Goal: Transaction & Acquisition: Book appointment/travel/reservation

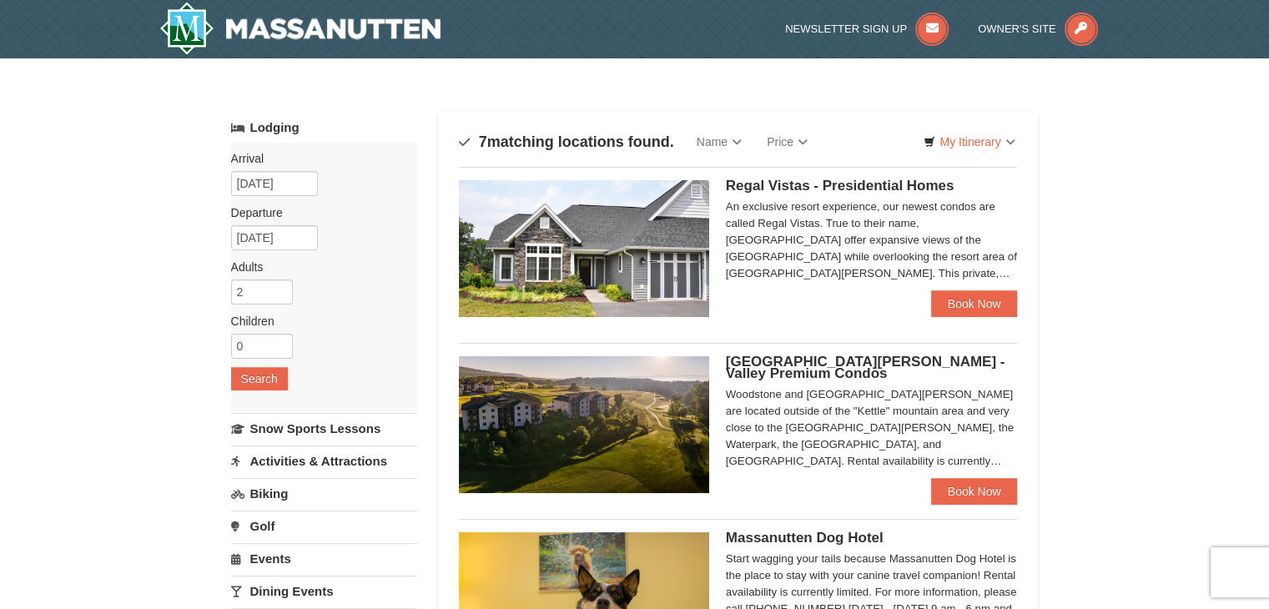
scroll to position [44, 0]
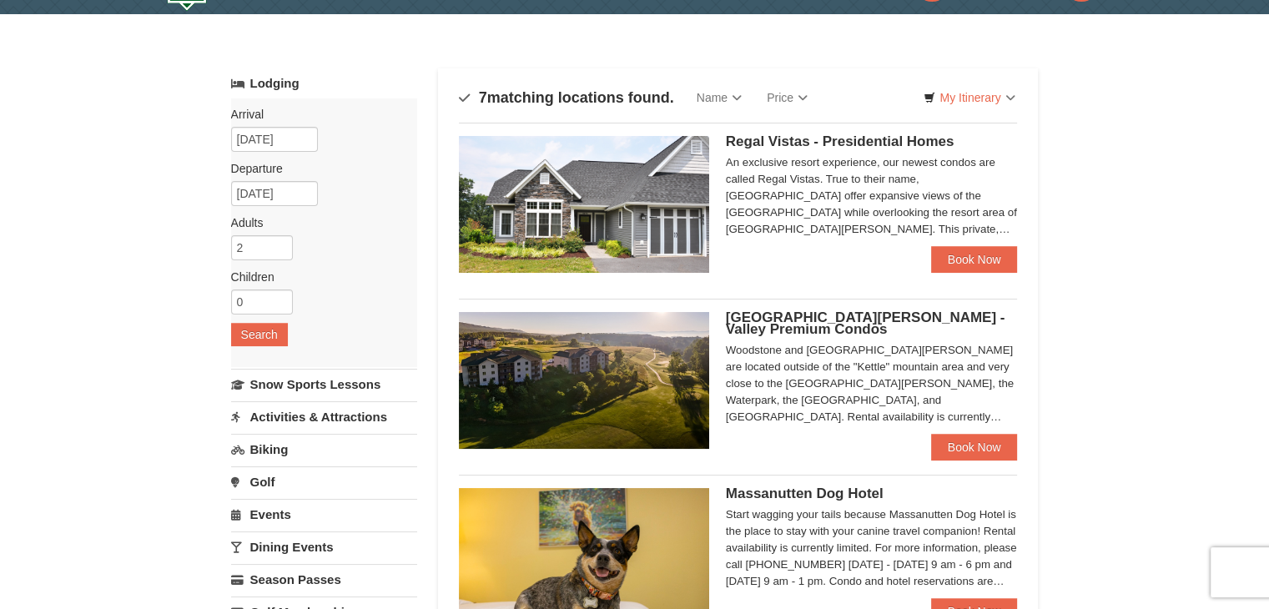
click at [977, 429] on div "Woodstone Meadows - Valley Premium Condos Woodstone and Woodstone Casa de Campo…" at bounding box center [872, 373] width 292 height 122
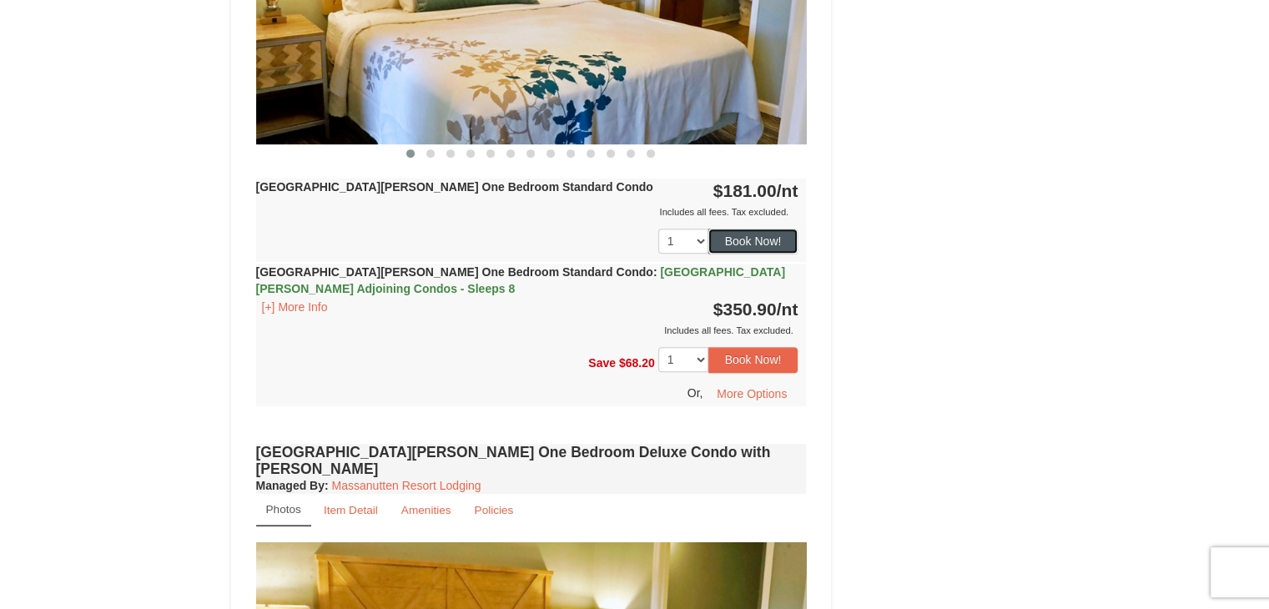
click at [744, 235] on button "Book Now!" at bounding box center [754, 241] width 90 height 25
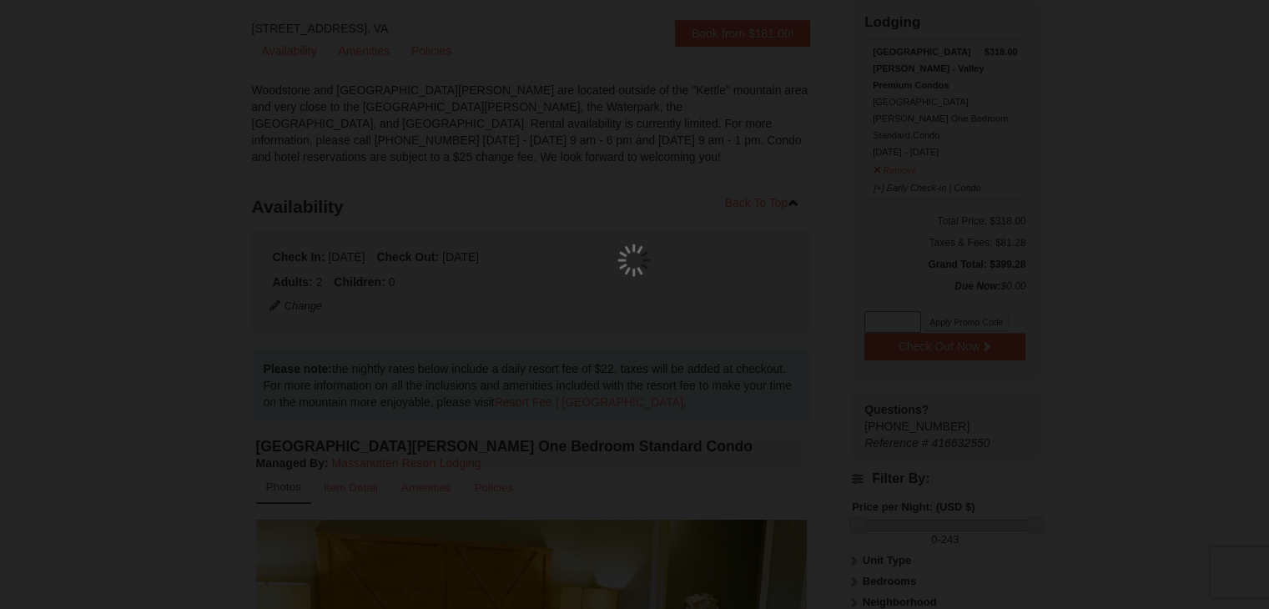
scroll to position [163, 0]
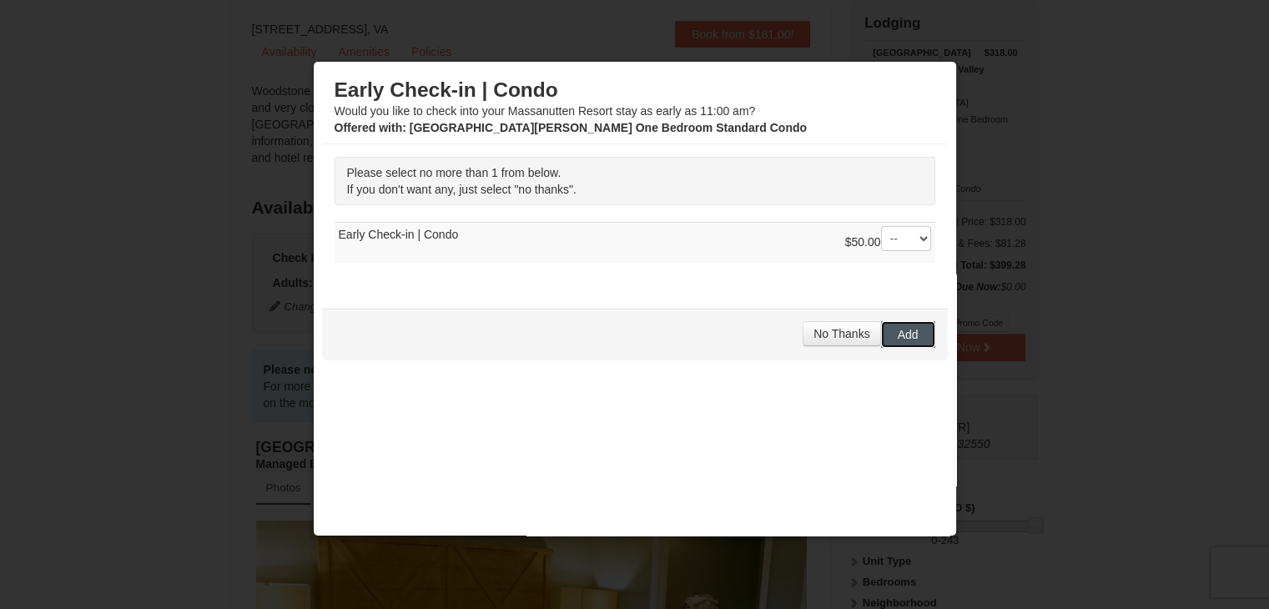
click at [898, 336] on span "Add" at bounding box center [908, 334] width 21 height 13
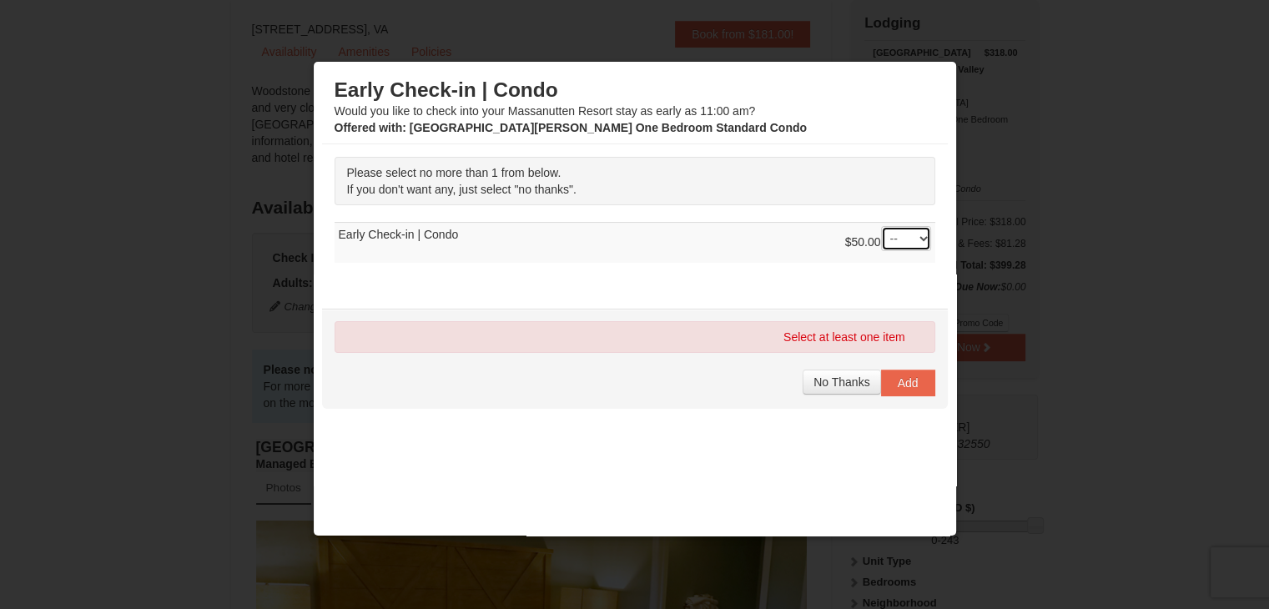
click at [911, 237] on select "-- 01" at bounding box center [906, 238] width 50 height 25
select select "1"
click at [881, 226] on select "-- 01" at bounding box center [906, 238] width 50 height 25
click at [898, 364] on div "Select at least one item No Thanks Add" at bounding box center [635, 359] width 626 height 100
click at [901, 388] on button "Add" at bounding box center [908, 383] width 54 height 27
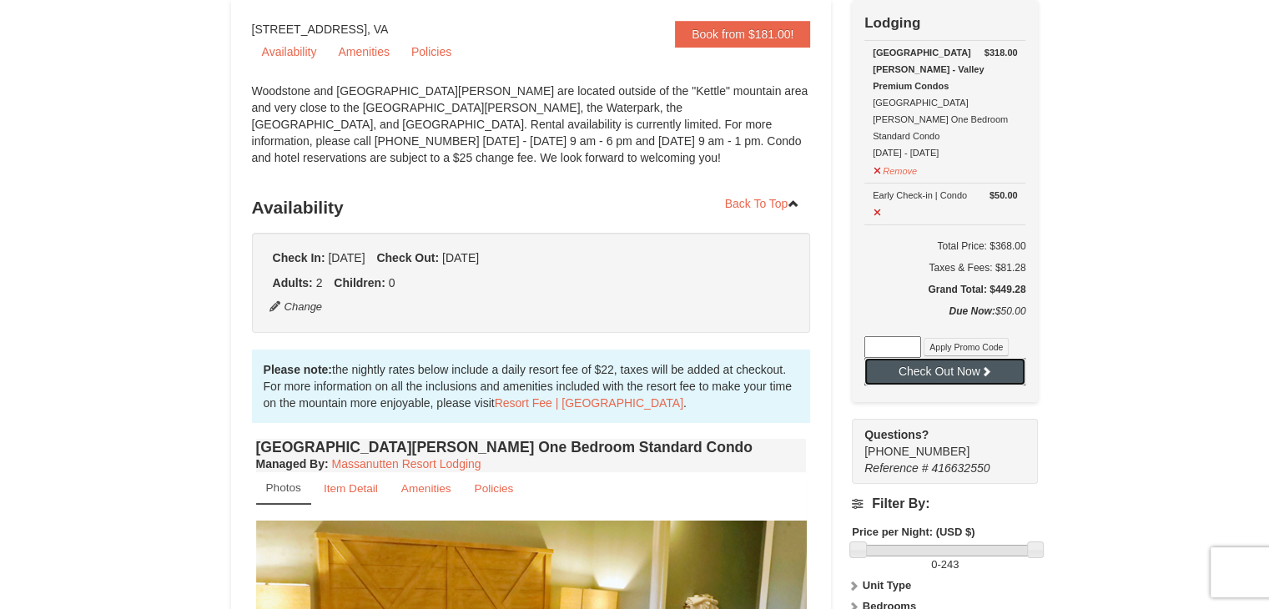
click at [925, 358] on button "Check Out Now" at bounding box center [945, 371] width 161 height 27
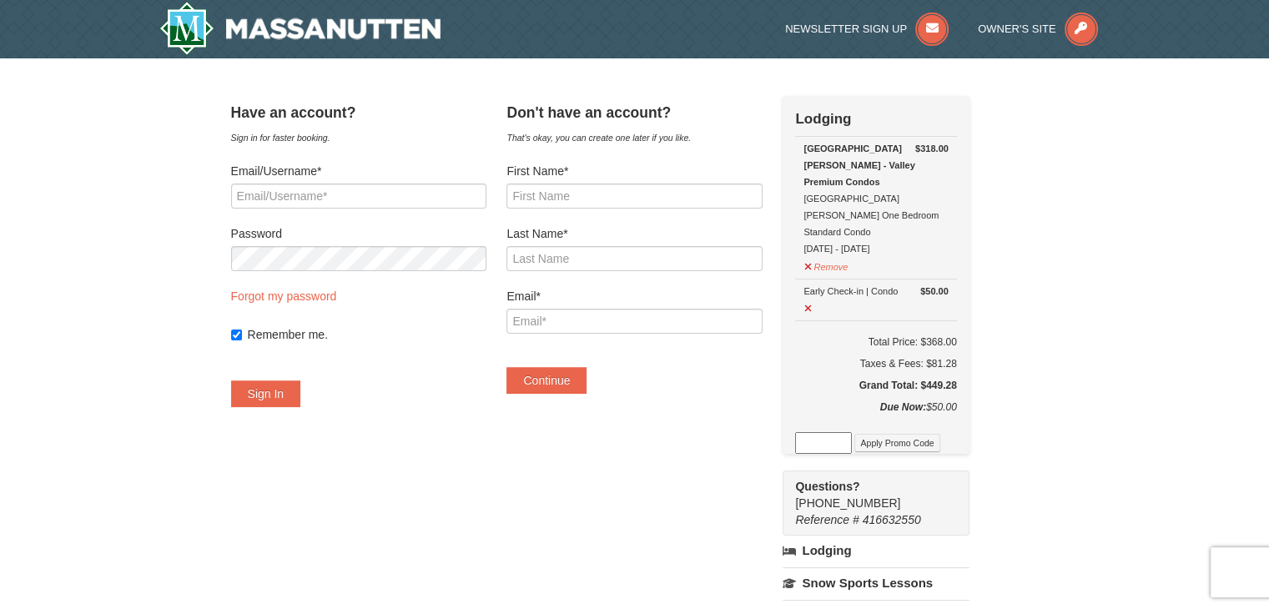
drag, startPoint x: 678, startPoint y: 1, endPoint x: 1158, endPoint y: 261, distance: 546.7
click at [1158, 261] on div "× Have an account? Sign in for faster booking. Email/Username* Password Forgot …" at bounding box center [634, 501] width 1269 height 887
